Goal: Book appointment/travel/reservation

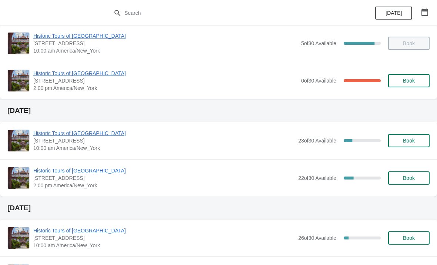
scroll to position [50, 0]
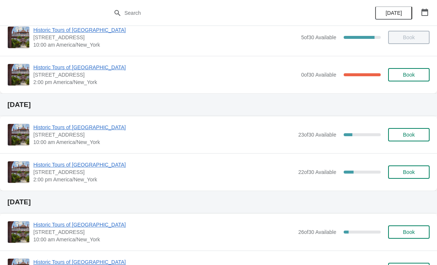
click at [404, 137] on span "Book" at bounding box center [409, 135] width 12 height 6
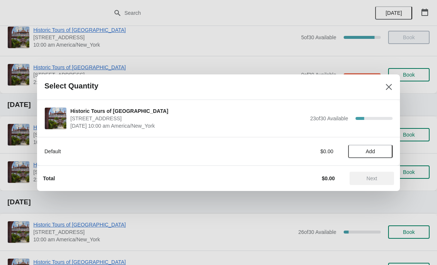
click at [370, 151] on span "Add" at bounding box center [370, 151] width 9 height 6
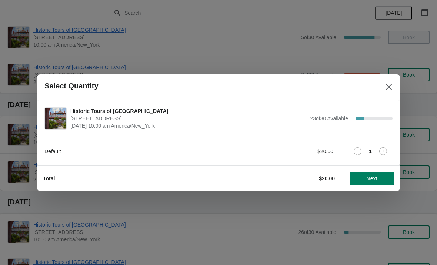
click at [382, 149] on icon at bounding box center [383, 151] width 8 height 8
click at [369, 177] on span "Next" at bounding box center [371, 178] width 11 height 6
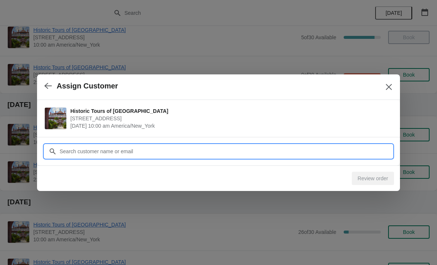
click at [343, 145] on input "Customer" at bounding box center [225, 151] width 333 height 13
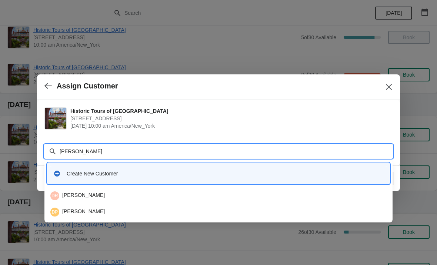
type input "Darrel"
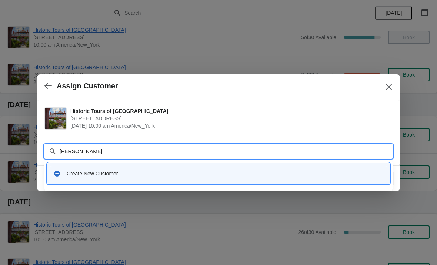
click at [61, 174] on div "Create New Customer" at bounding box center [218, 173] width 330 height 7
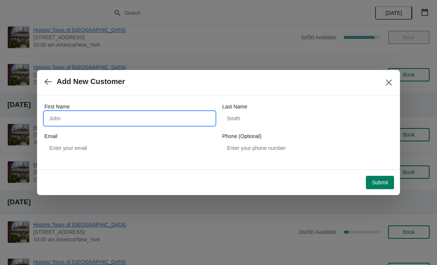
click at [166, 117] on input "First Name" at bounding box center [129, 118] width 170 height 13
type input "Darrel"
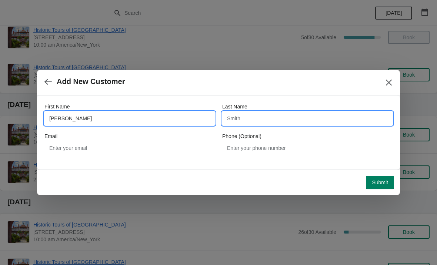
click at [266, 116] on input "Last Name" at bounding box center [307, 118] width 170 height 13
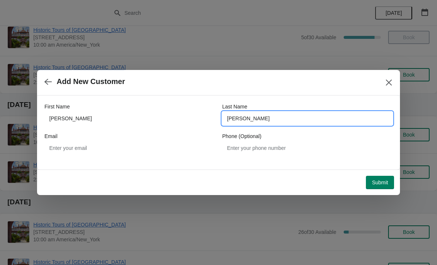
type input "Kimmons"
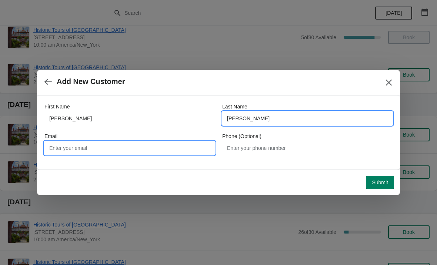
click at [93, 145] on input "Email" at bounding box center [129, 147] width 170 height 13
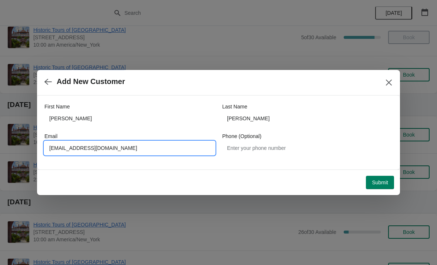
type input "Darrylray66@gmail.com"
click at [381, 188] on button "Submit" at bounding box center [380, 182] width 28 height 13
